Goal: Check status: Check status

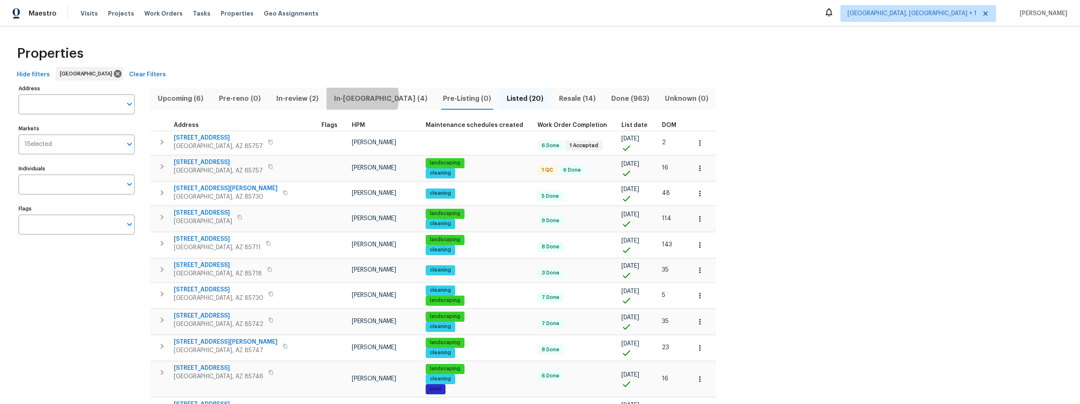
click at [361, 97] on span "In-reno (4)" at bounding box center [381, 99] width 99 height 12
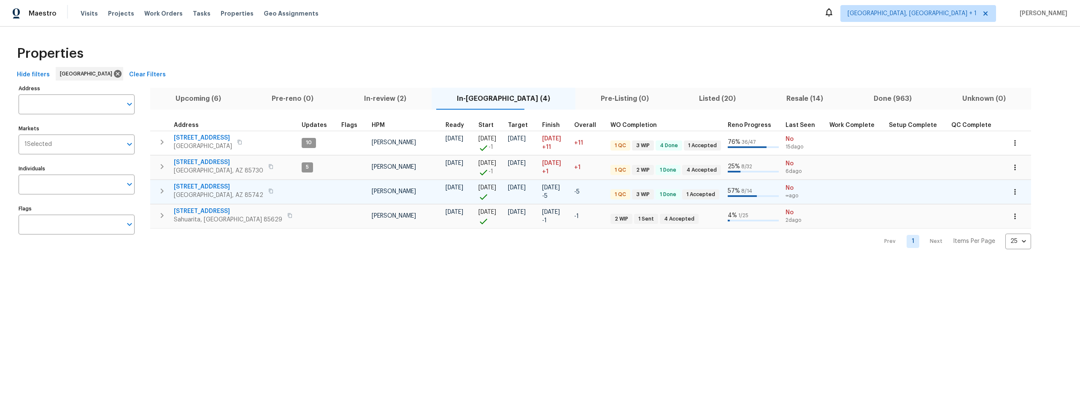
click at [200, 186] on span "[STREET_ADDRESS]" at bounding box center [218, 187] width 89 height 8
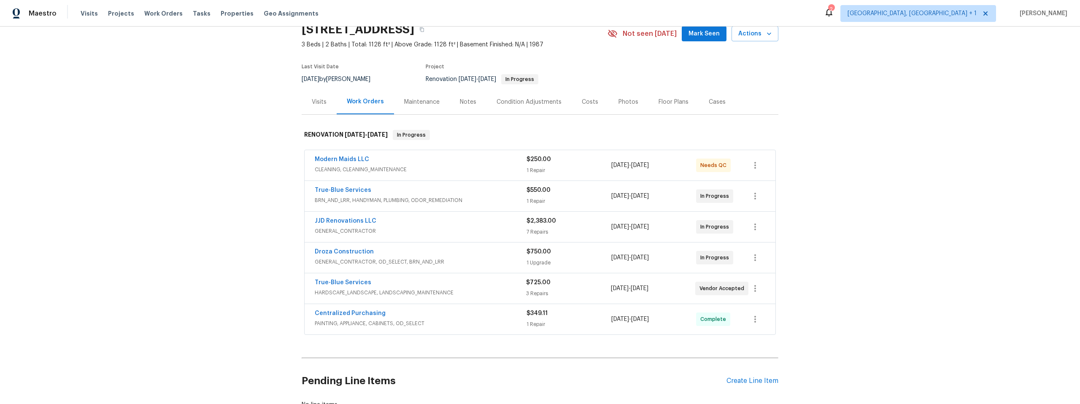
scroll to position [55, 0]
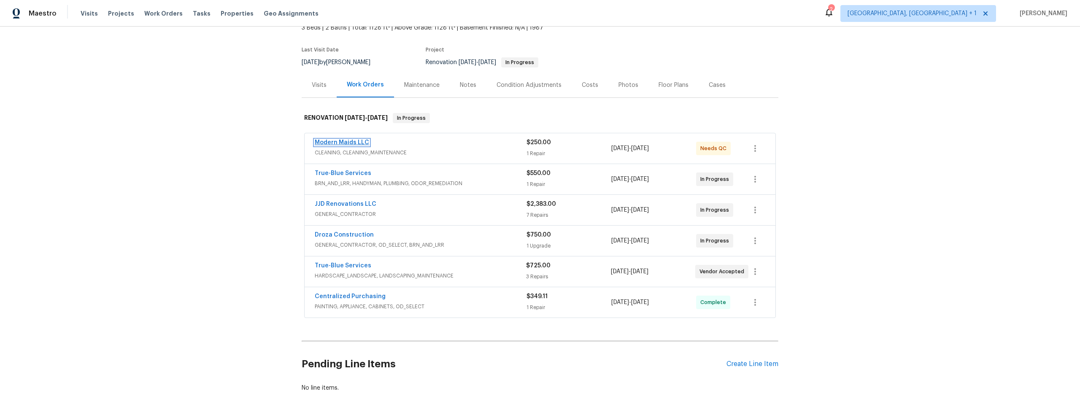
click at [341, 142] on link "Modern Maids LLC" at bounding box center [342, 143] width 54 height 6
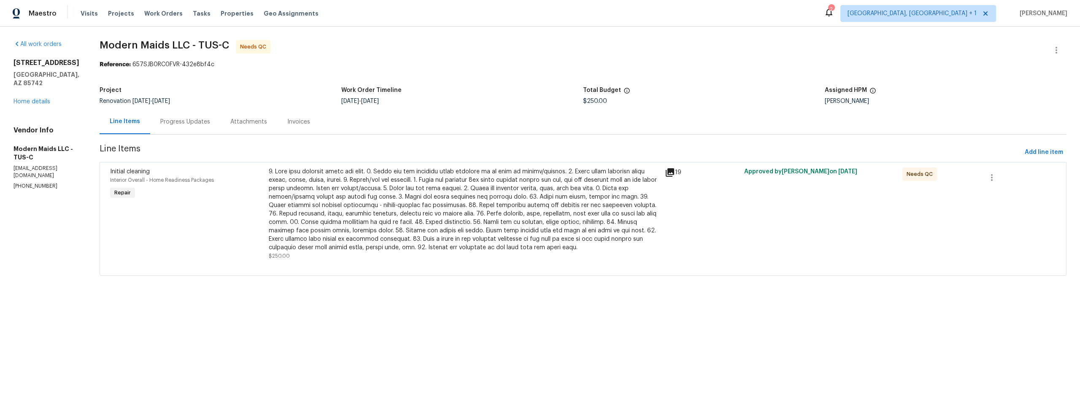
click at [670, 173] on icon at bounding box center [670, 172] width 8 height 8
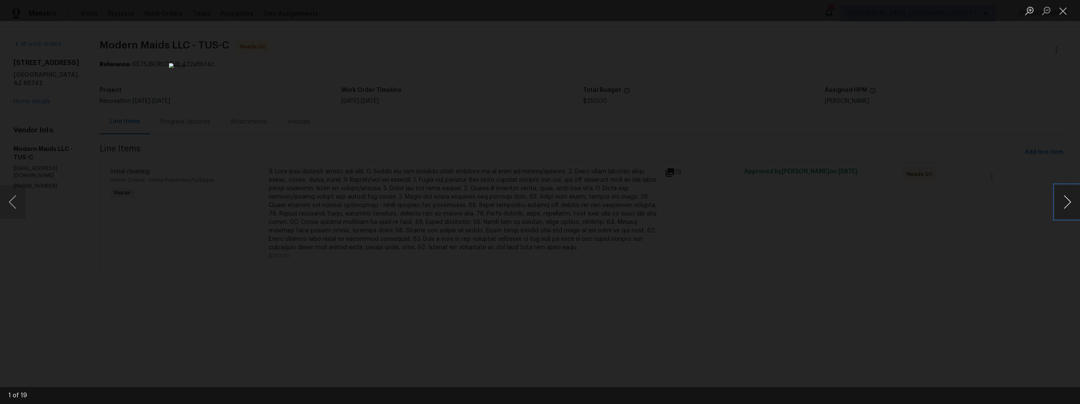
click at [1066, 200] on button "Next image" at bounding box center [1067, 202] width 25 height 34
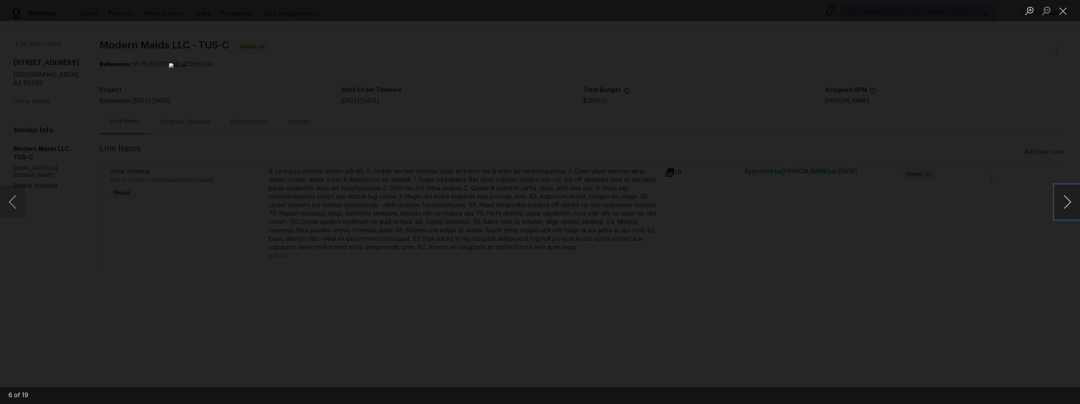
click at [1066, 200] on button "Next image" at bounding box center [1067, 202] width 25 height 34
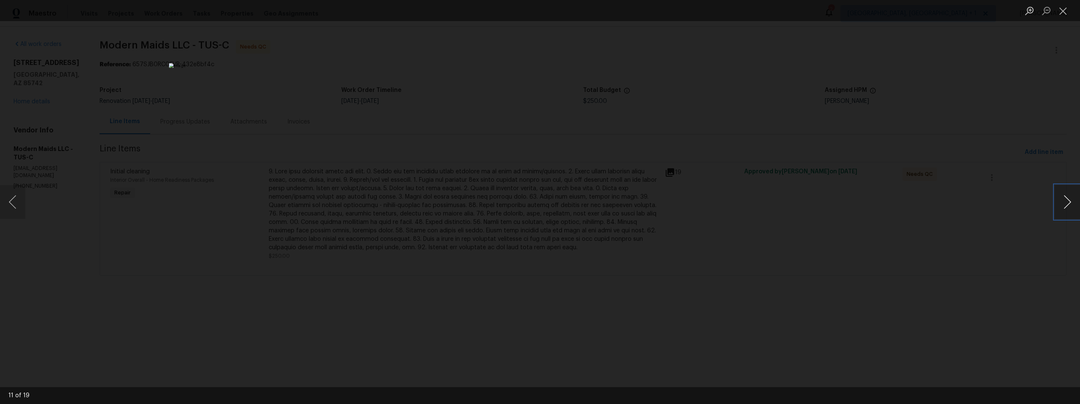
click at [1066, 200] on button "Next image" at bounding box center [1067, 202] width 25 height 34
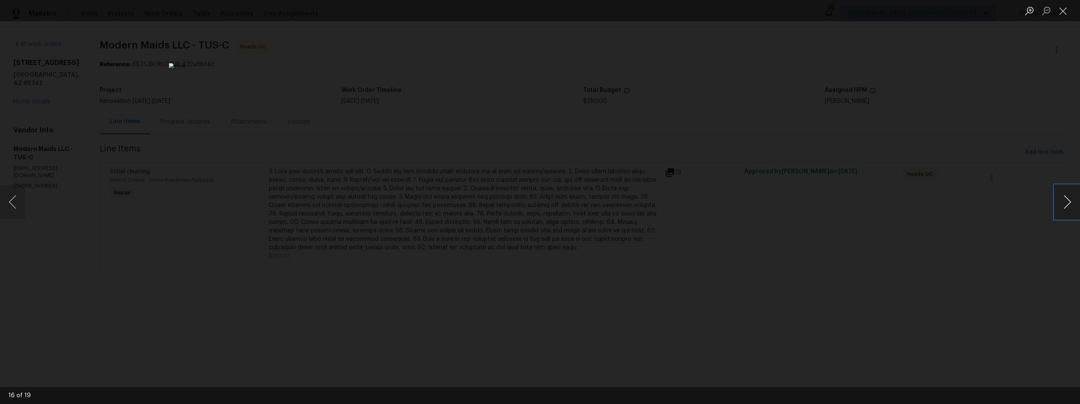
click at [1066, 200] on button "Next image" at bounding box center [1067, 202] width 25 height 34
click at [1068, 199] on button "Next image" at bounding box center [1067, 202] width 25 height 34
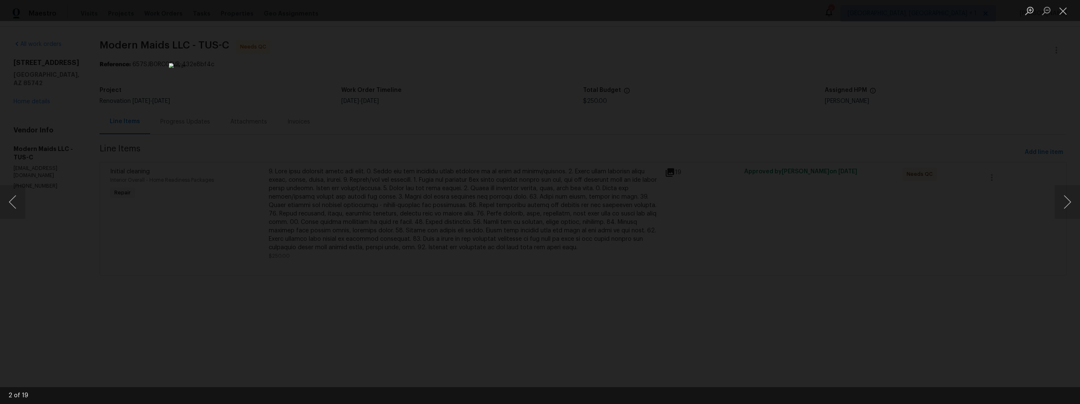
click at [843, 229] on div "Lightbox" at bounding box center [540, 202] width 1080 height 404
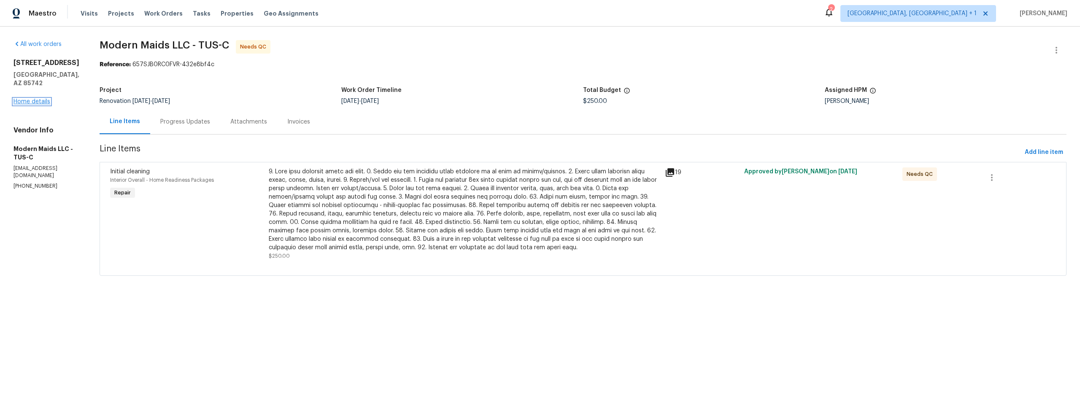
click at [19, 99] on link "Home details" at bounding box center [31, 102] width 37 height 6
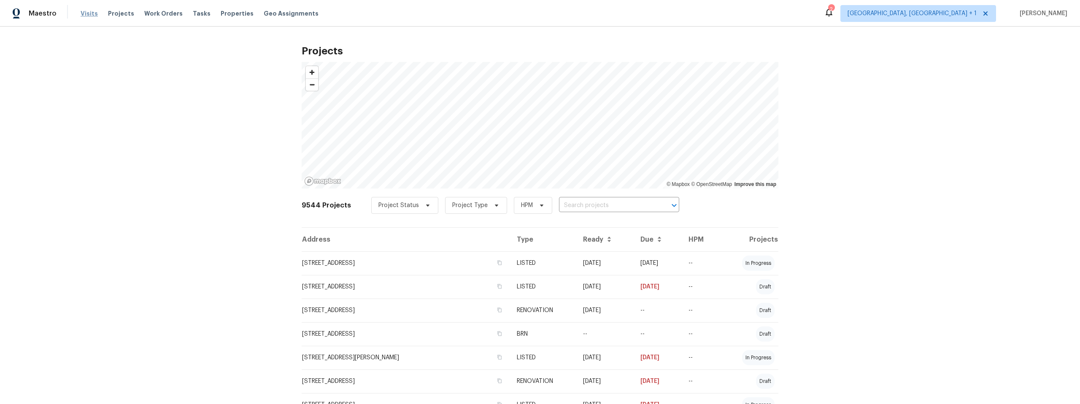
click at [89, 12] on span "Visits" at bounding box center [89, 13] width 17 height 8
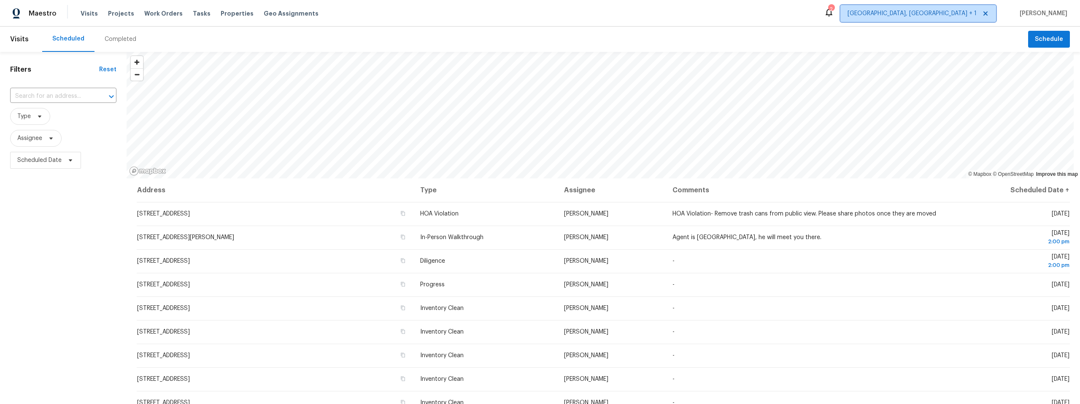
drag, startPoint x: 970, startPoint y: 13, endPoint x: 972, endPoint y: 17, distance: 4.3
click at [970, 13] on span "[GEOGRAPHIC_DATA], [GEOGRAPHIC_DATA] + 1" at bounding box center [912, 13] width 129 height 8
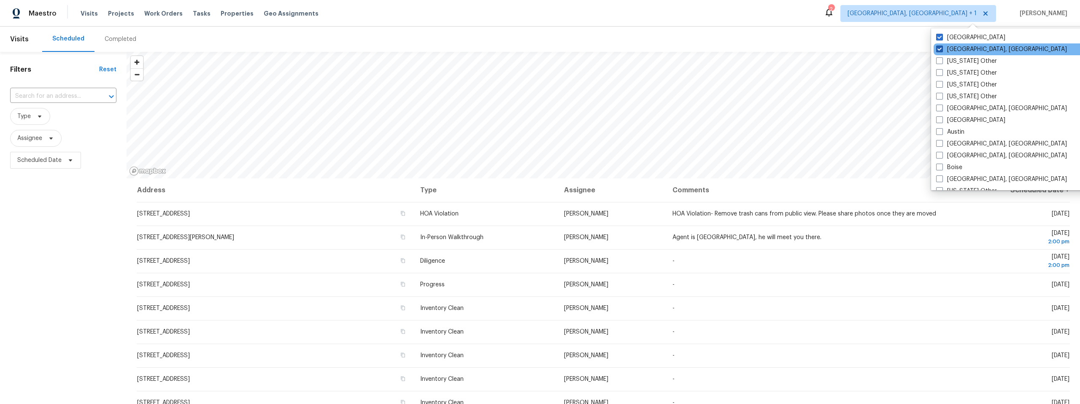
click at [940, 48] on span at bounding box center [939, 49] width 7 height 7
click at [940, 48] on input "Albuquerque, NM" at bounding box center [938, 47] width 5 height 5
checkbox input "false"
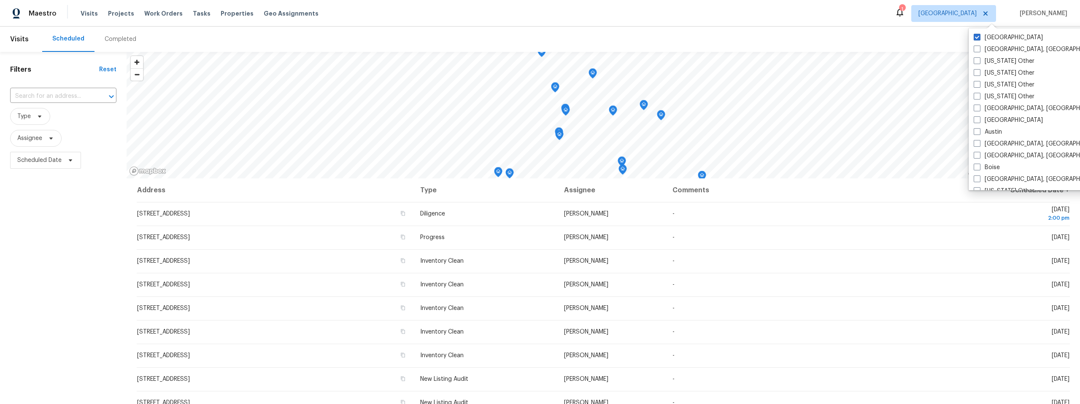
click at [116, 37] on div "Completed" at bounding box center [121, 39] width 32 height 8
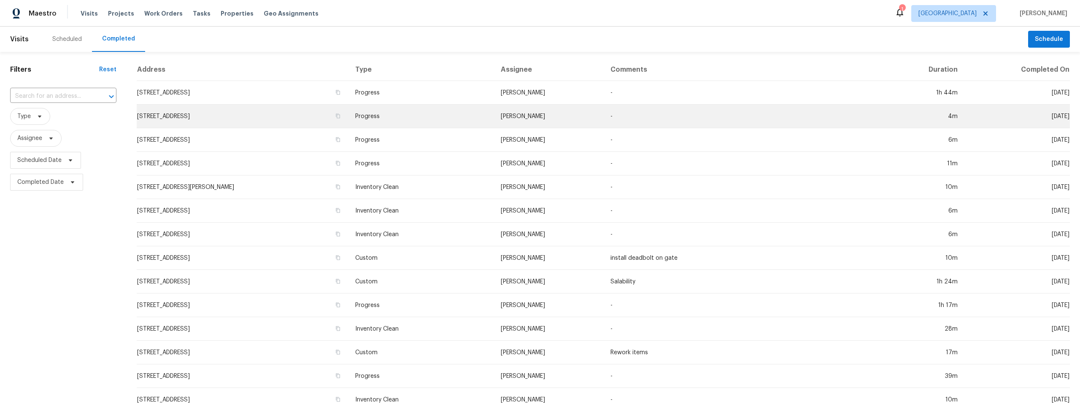
click at [211, 118] on td "9678 N Sherbrooke St, Tucson, AZ 85742" at bounding box center [243, 117] width 212 height 24
